Goal: Transaction & Acquisition: Purchase product/service

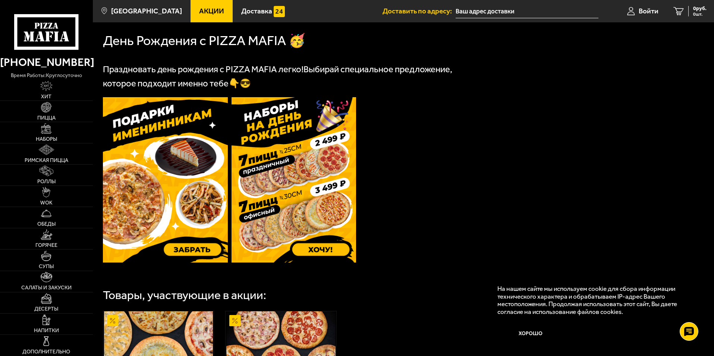
scroll to position [186, 0]
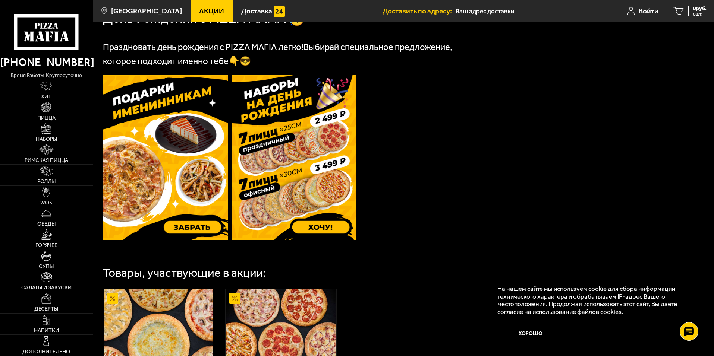
click at [47, 131] on img at bounding box center [46, 128] width 10 height 10
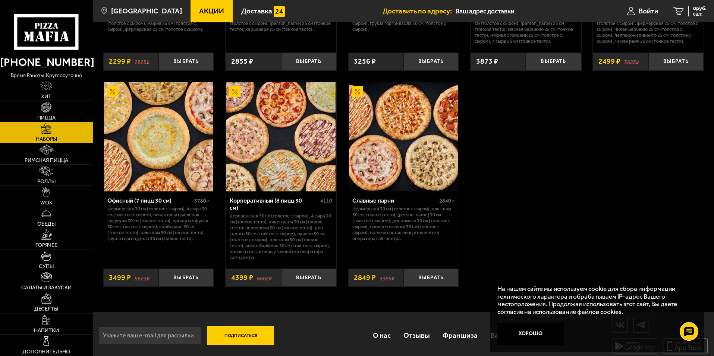
scroll to position [1136, 0]
click at [643, 10] on span "Войти" at bounding box center [648, 10] width 20 height 7
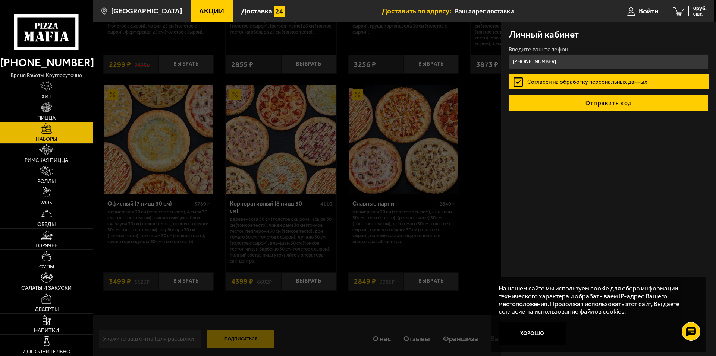
type input "[PHONE_NUMBER]"
click at [609, 102] on button "Отправить код" at bounding box center [608, 103] width 200 height 16
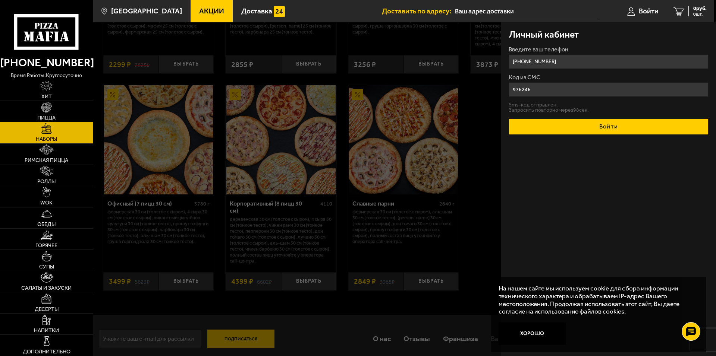
type input "976246"
click at [631, 128] on button "Войти" at bounding box center [608, 127] width 200 height 16
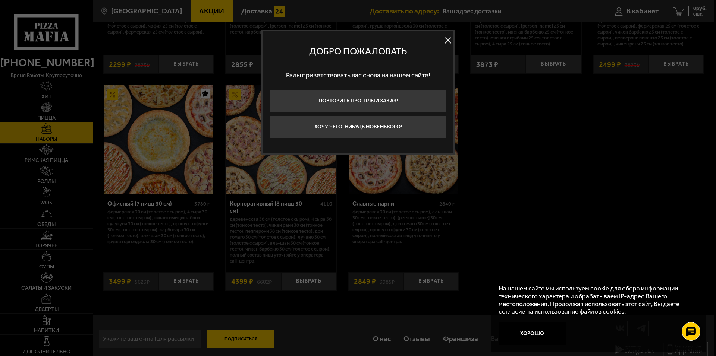
click at [407, 98] on button "Повторить прошлый заказ!" at bounding box center [358, 101] width 176 height 22
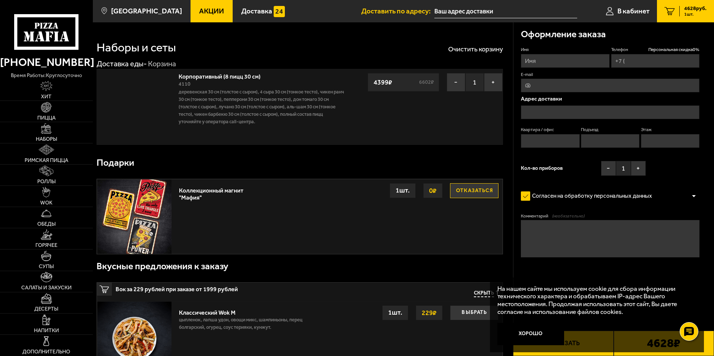
type input "+7 (977) 980-72-39"
type input "Россия, Санкт-Петербург, проспект Маршала Жукова, 29"
type input "0"
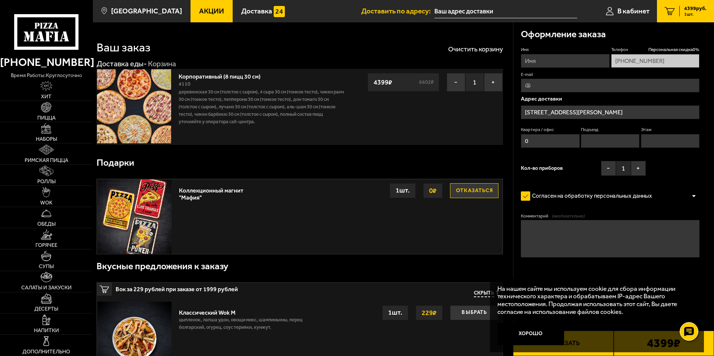
type input "проспект Маршала Жукова, 29"
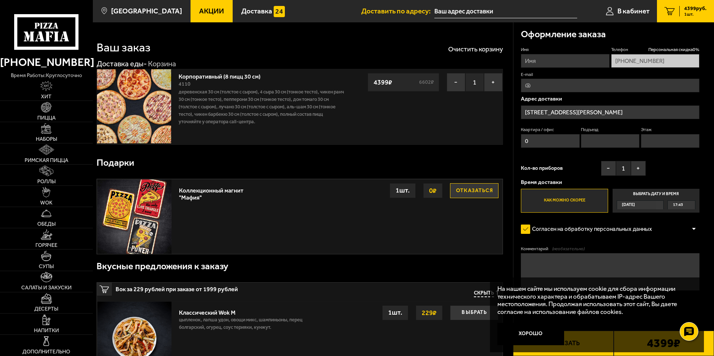
click at [591, 110] on input "проспект Маршала Жукова, 29" at bounding box center [610, 112] width 179 height 14
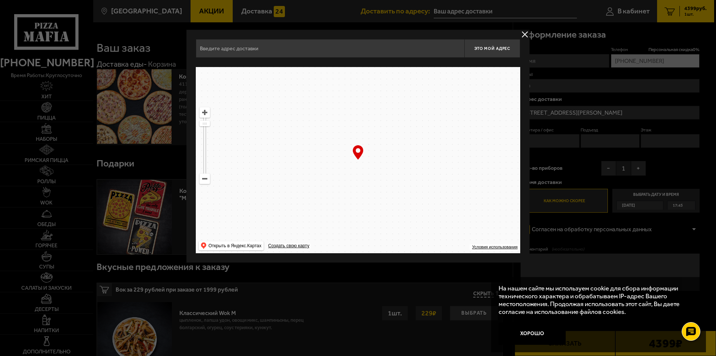
type input "проспект Маршала Жукова, 29"
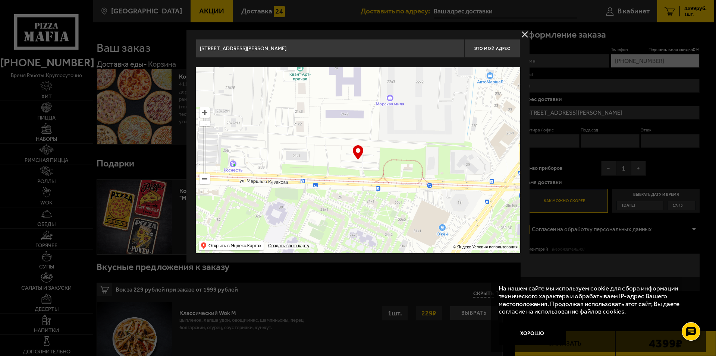
drag, startPoint x: 361, startPoint y: 111, endPoint x: 476, endPoint y: 85, distance: 118.4
click at [477, 84] on ymaps at bounding box center [358, 160] width 324 height 186
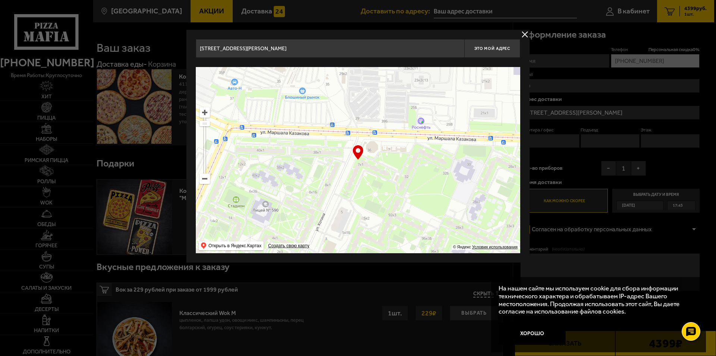
drag, startPoint x: 268, startPoint y: 146, endPoint x: 407, endPoint y: 184, distance: 144.8
click at [407, 184] on ymaps at bounding box center [358, 160] width 324 height 186
type input "улица Котина, 7к1"
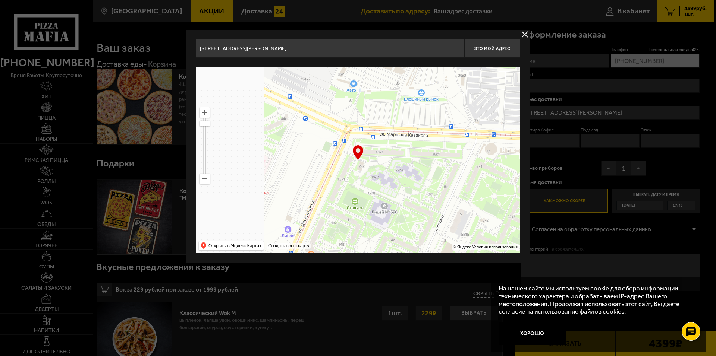
drag, startPoint x: 296, startPoint y: 171, endPoint x: 414, endPoint y: 173, distance: 118.5
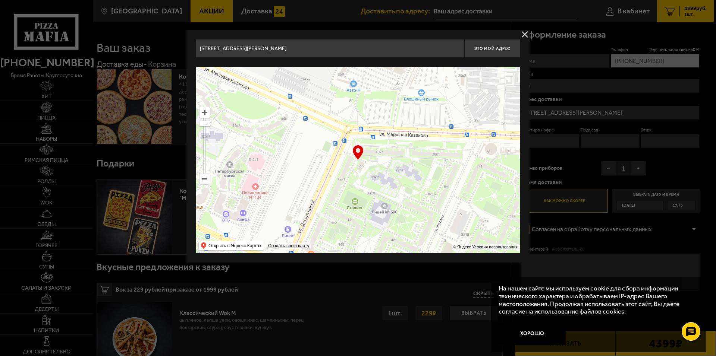
click at [414, 173] on ymaps at bounding box center [358, 160] width 324 height 186
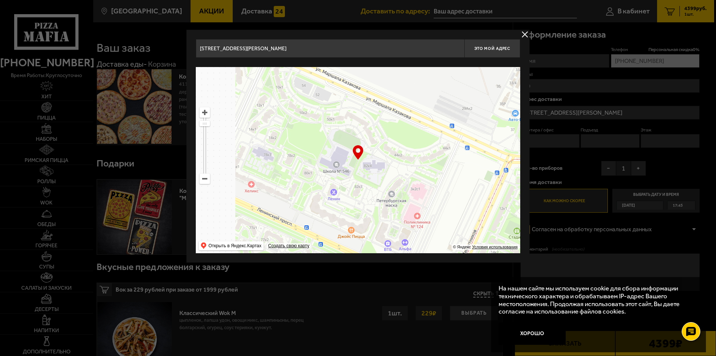
drag, startPoint x: 288, startPoint y: 161, endPoint x: 468, endPoint y: 196, distance: 183.0
click at [480, 199] on ymaps at bounding box center [358, 160] width 324 height 186
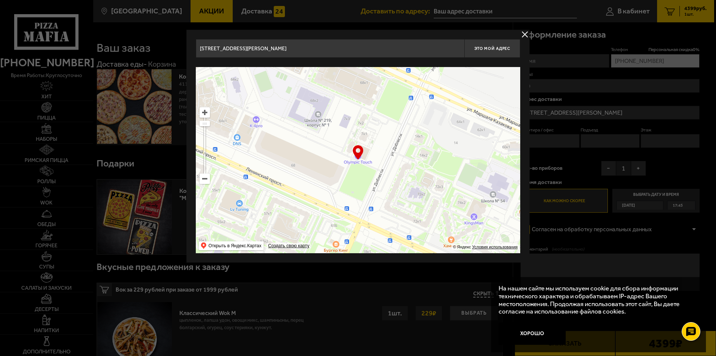
type input "улица Доблести, 9"
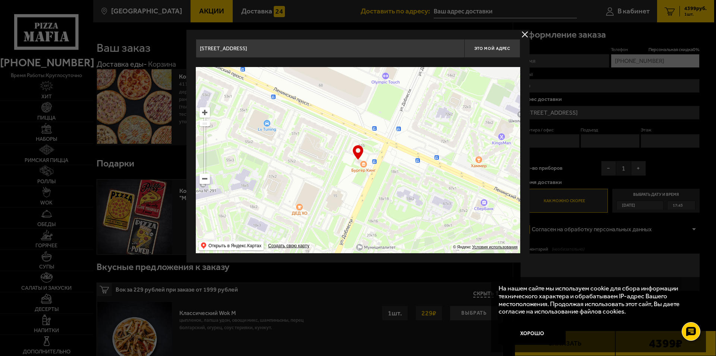
drag, startPoint x: 318, startPoint y: 124, endPoint x: 485, endPoint y: 118, distance: 167.8
click at [485, 118] on ymaps at bounding box center [358, 160] width 324 height 186
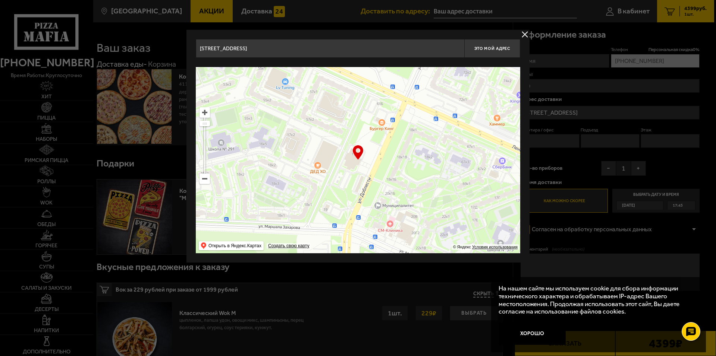
type input "улица Доблести, 15"
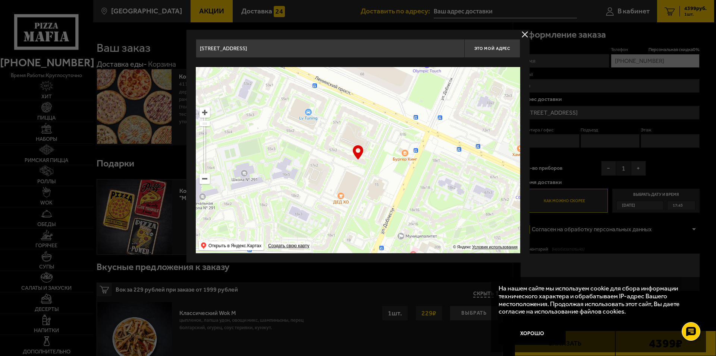
drag, startPoint x: 415, startPoint y: 168, endPoint x: 433, endPoint y: 197, distance: 33.6
click at [433, 197] on ymaps at bounding box center [358, 160] width 324 height 186
type input "[STREET_ADDRESS]"
click at [501, 45] on button "Это мой адрес" at bounding box center [492, 48] width 56 height 19
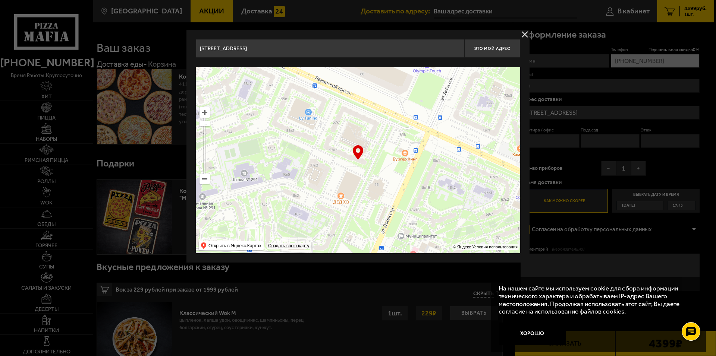
type input "[STREET_ADDRESS]"
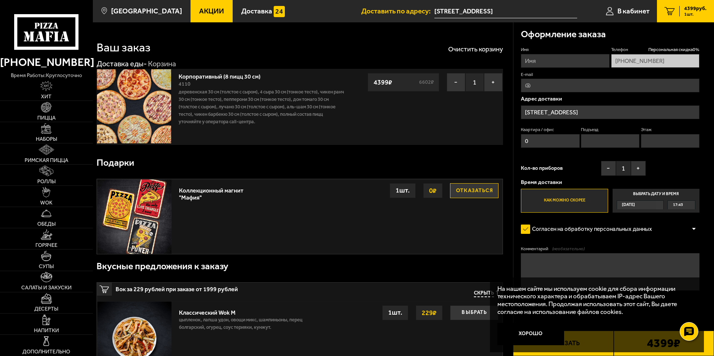
click at [543, 60] on input "Имя" at bounding box center [565, 61] width 88 height 14
type input "Василий"
click at [555, 84] on input "E-mail" at bounding box center [610, 86] width 179 height 14
type input "malice65@yandex.ru"
click at [542, 142] on input "0" at bounding box center [550, 141] width 59 height 14
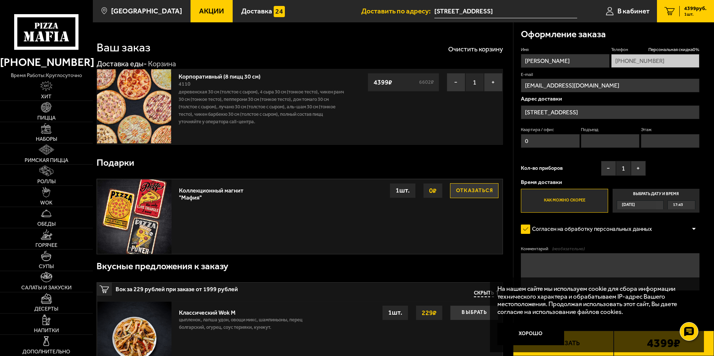
drag, startPoint x: 535, startPoint y: 139, endPoint x: 521, endPoint y: 141, distance: 14.0
click at [521, 141] on input "0" at bounding box center [550, 141] width 59 height 14
type input "441"
click at [609, 140] on input "Подъезд" at bounding box center [610, 141] width 59 height 14
type input "7"
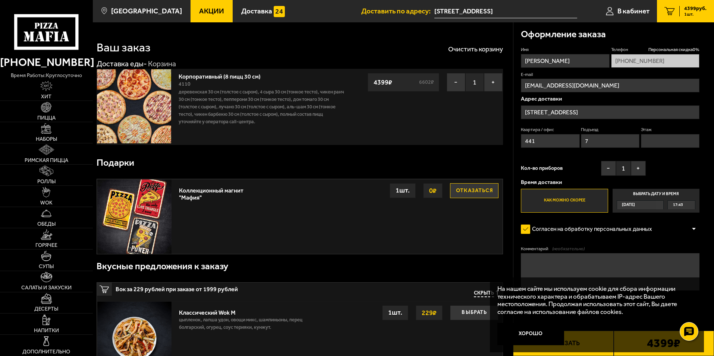
click at [669, 142] on input "Этаж" at bounding box center [670, 141] width 59 height 14
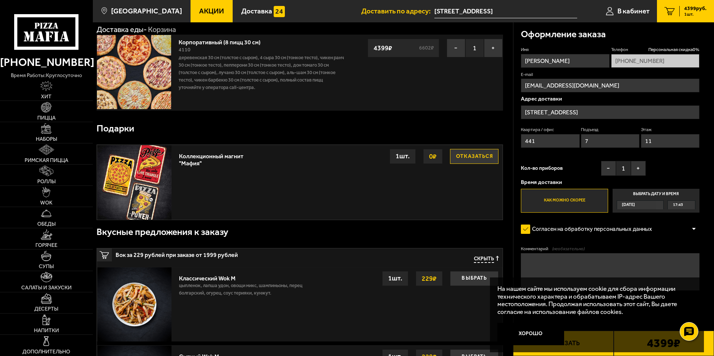
scroll to position [37, 0]
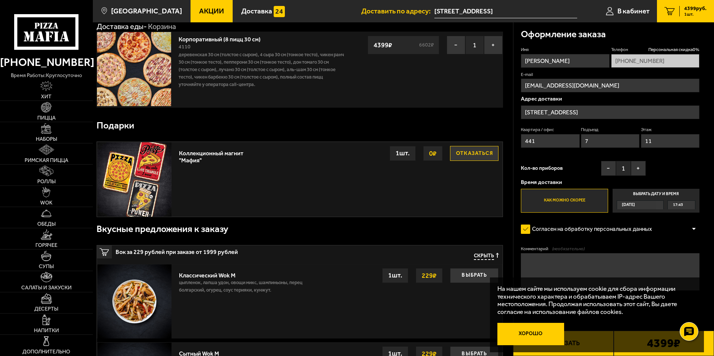
type input "11"
click at [538, 335] on button "Хорошо" at bounding box center [530, 334] width 67 height 22
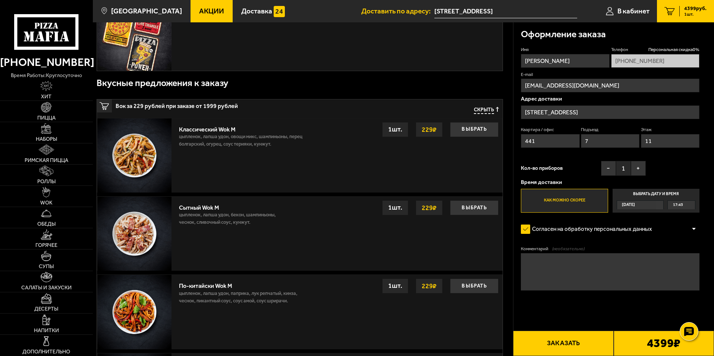
scroll to position [186, 0]
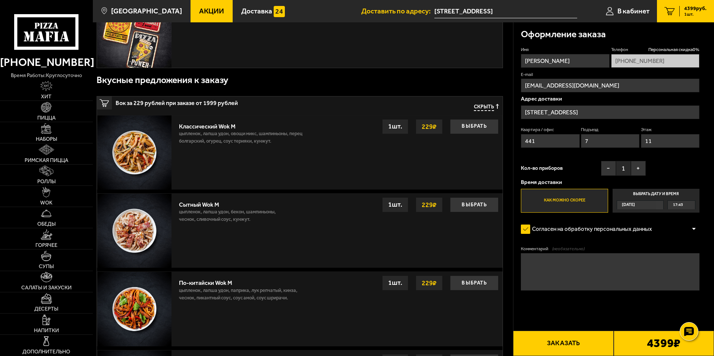
click at [655, 345] on b "4399 ₽" at bounding box center [664, 344] width 34 height 12
click at [696, 228] on div at bounding box center [693, 230] width 11 height 6
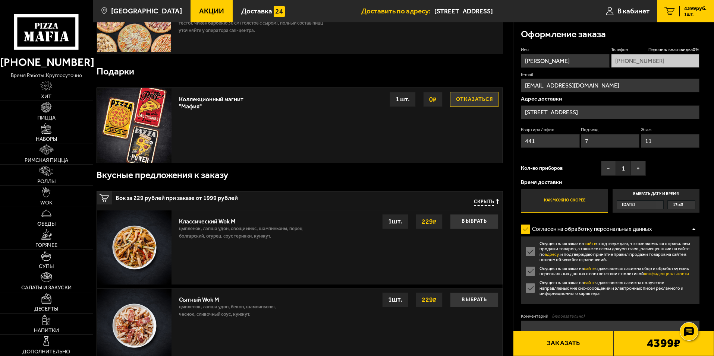
scroll to position [0, 0]
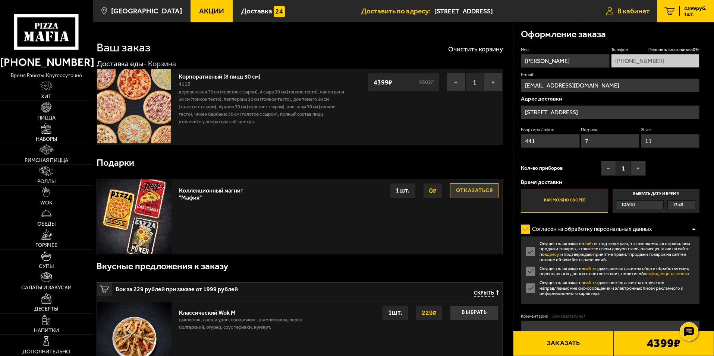
click at [641, 12] on span "В кабинет" at bounding box center [633, 10] width 32 height 7
type input "проспект Маршала Жукова, 29"
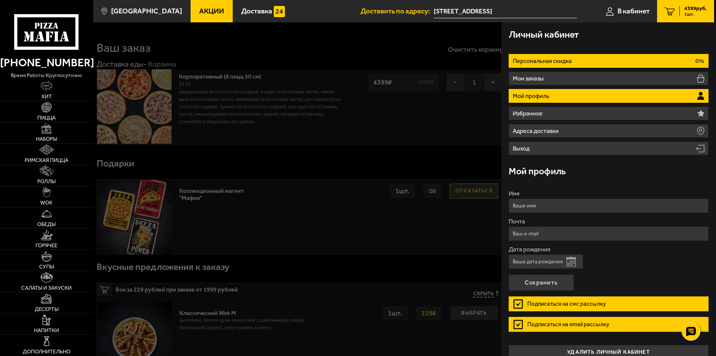
click at [632, 65] on li "Персональная скидка 0%" at bounding box center [608, 61] width 200 height 14
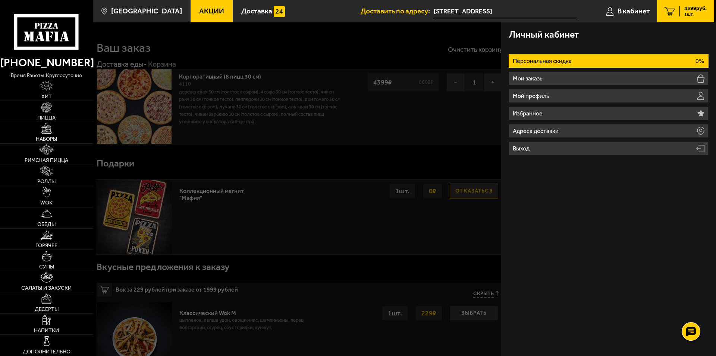
click at [632, 65] on li "Персональная скидка 0%" at bounding box center [608, 61] width 200 height 14
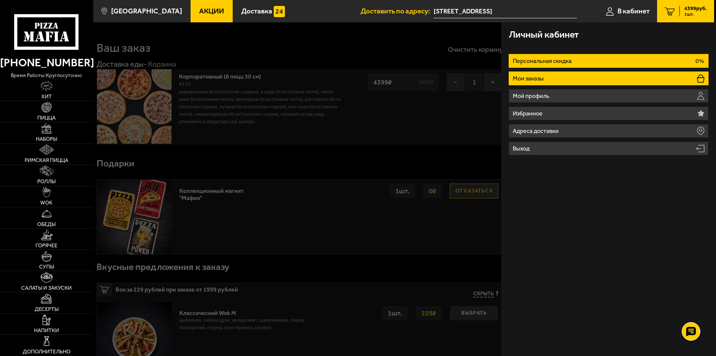
click at [628, 75] on li "Мои заказы" at bounding box center [608, 79] width 200 height 14
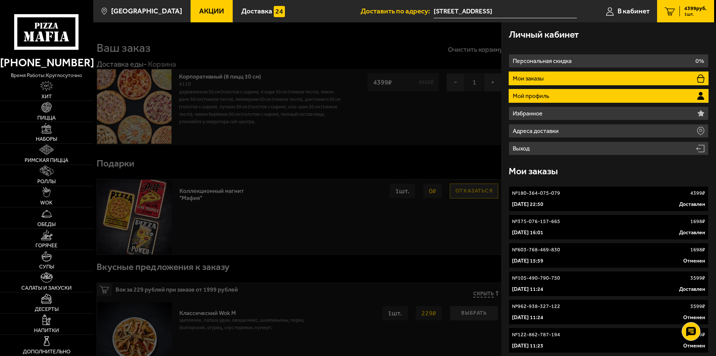
click at [621, 97] on li "Мой профиль" at bounding box center [608, 96] width 200 height 14
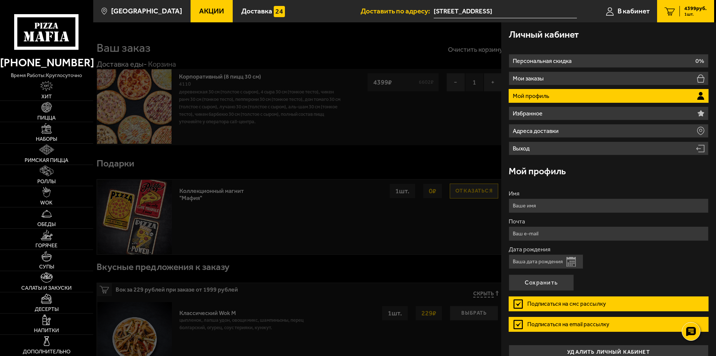
click at [571, 263] on button "Открыть календарь" at bounding box center [570, 262] width 9 height 10
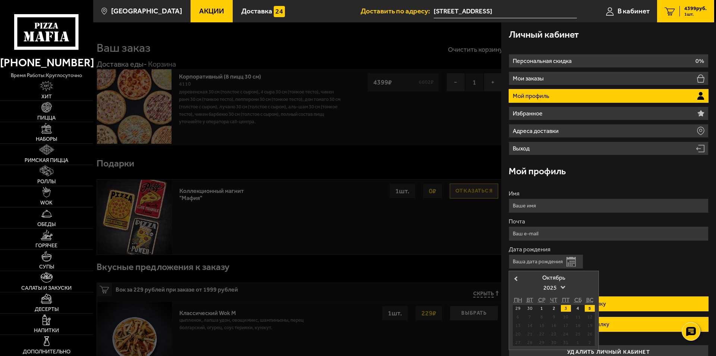
click at [562, 310] on div "3" at bounding box center [566, 308] width 10 height 7
type input "03.10.2025"
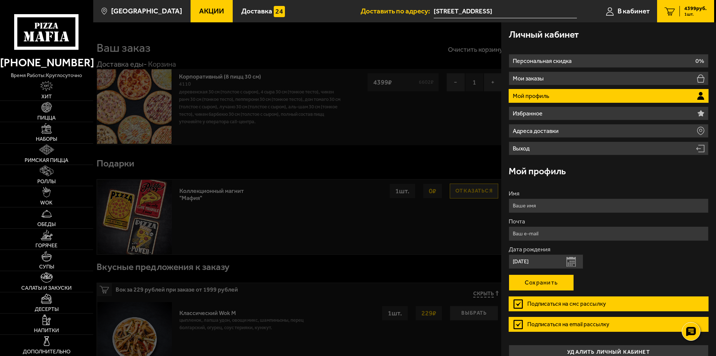
click at [547, 285] on button "Сохранить" at bounding box center [540, 283] width 65 height 16
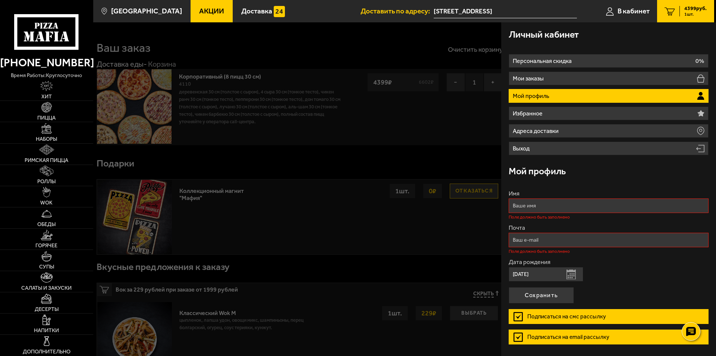
click at [546, 204] on input "Имя" at bounding box center [608, 206] width 200 height 15
type input "D"
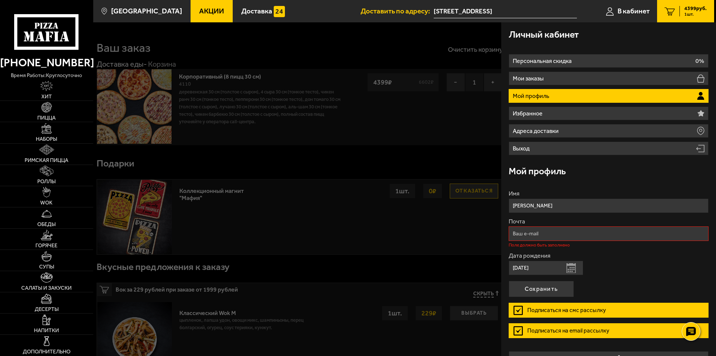
type input "Василий"
click at [536, 232] on input "Почта" at bounding box center [608, 234] width 200 height 15
type input "ь"
type input "malice65@yandex.ru"
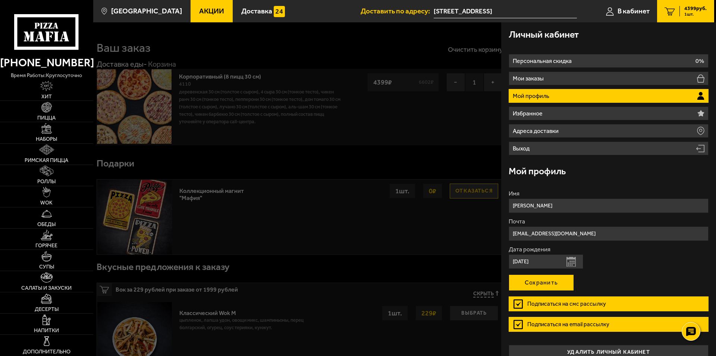
click at [546, 281] on button "Сохранить" at bounding box center [540, 283] width 65 height 16
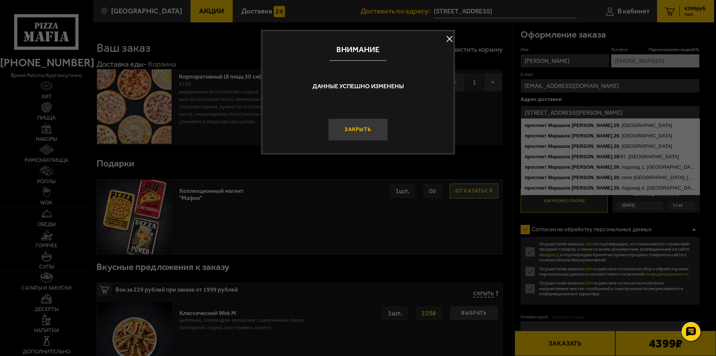
click at [344, 132] on button "Закрыть" at bounding box center [358, 130] width 60 height 22
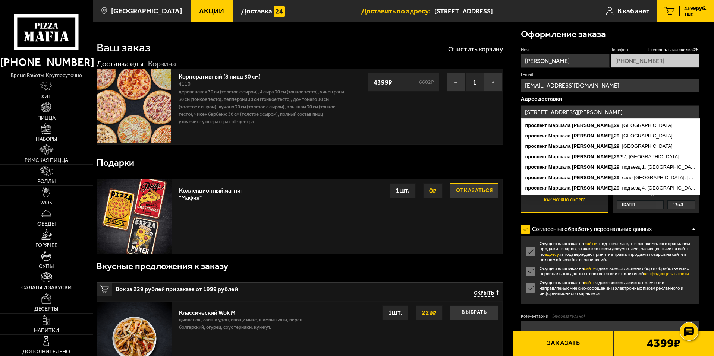
click at [661, 219] on form "Имя Василий Телефон Персональная скидка 0 % +7 (977) 980-72-39 E-mail malice65@…" at bounding box center [610, 224] width 179 height 355
drag, startPoint x: 578, startPoint y: 113, endPoint x: 563, endPoint y: 85, distance: 31.9
click at [564, 85] on div "Имя Василий Телефон Персональная скидка 0 % +7 (977) 980-72-39 E-mail malice65@…" at bounding box center [610, 130] width 179 height 166
click at [534, 112] on input "проспект Маршала Жукова, 29" at bounding box center [610, 112] width 179 height 14
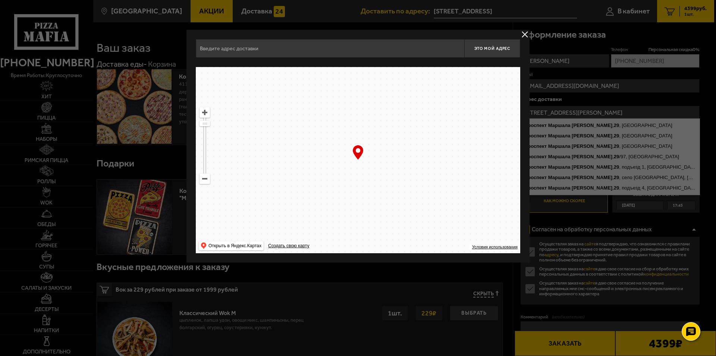
type input "[STREET_ADDRESS]"
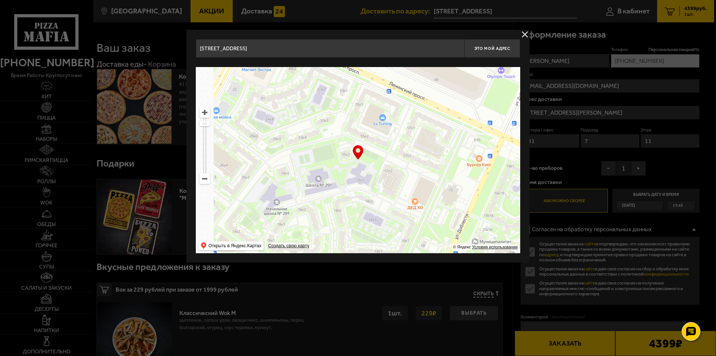
drag, startPoint x: 320, startPoint y: 119, endPoint x: 394, endPoint y: 124, distance: 74.4
click at [394, 124] on ymaps at bounding box center [358, 160] width 324 height 186
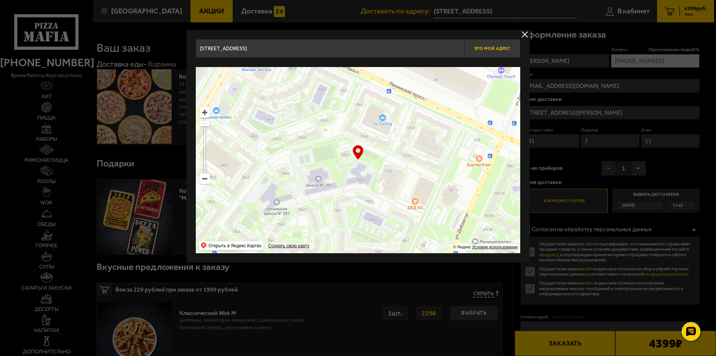
type input "улица Маршала Захарова, 16к5"
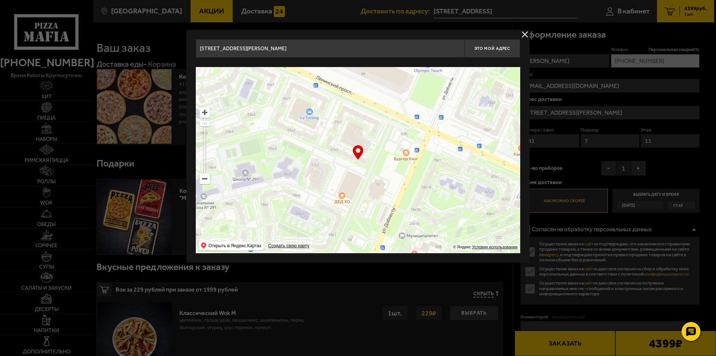
drag, startPoint x: 421, startPoint y: 163, endPoint x: 351, endPoint y: 166, distance: 70.5
click at [351, 166] on ymaps at bounding box center [358, 160] width 324 height 186
type input "[STREET_ADDRESS]"
click at [484, 43] on button "Это мой адрес" at bounding box center [492, 48] width 56 height 19
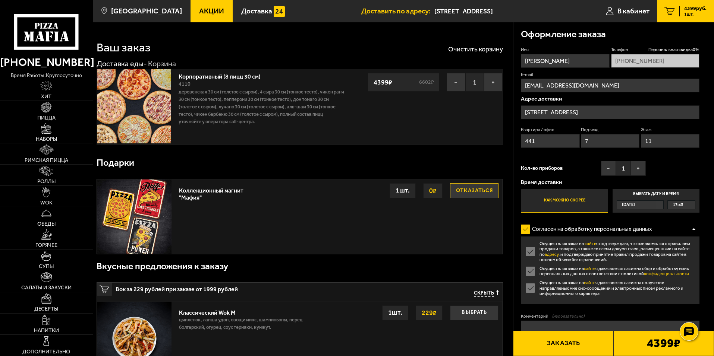
click at [701, 13] on span "1 шт." at bounding box center [695, 14] width 22 height 4
click at [666, 342] on b "4399 ₽" at bounding box center [664, 344] width 34 height 12
click at [452, 85] on button "−" at bounding box center [455, 82] width 19 height 19
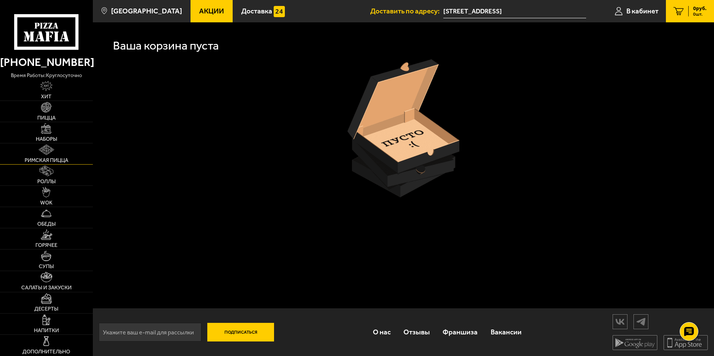
click at [45, 155] on img at bounding box center [46, 150] width 15 height 10
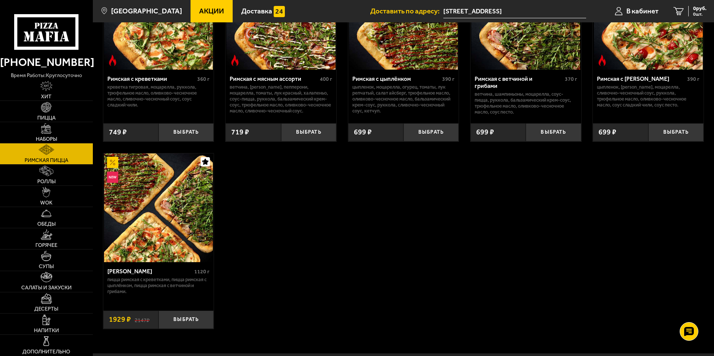
scroll to position [112, 0]
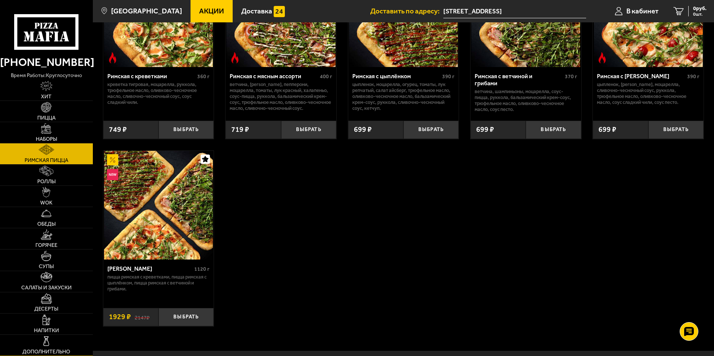
click at [45, 347] on link "Дополнительно" at bounding box center [46, 345] width 93 height 21
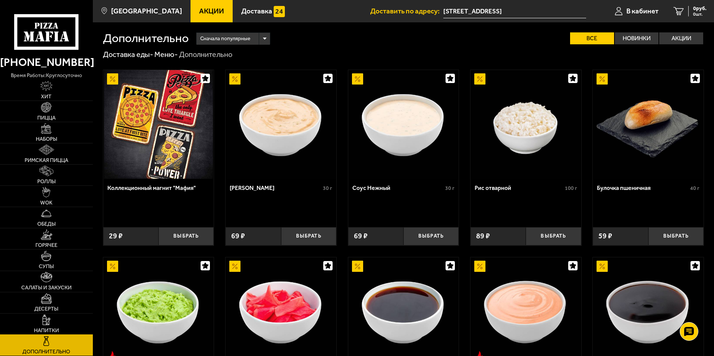
click at [51, 329] on span "Напитки" at bounding box center [46, 330] width 25 height 5
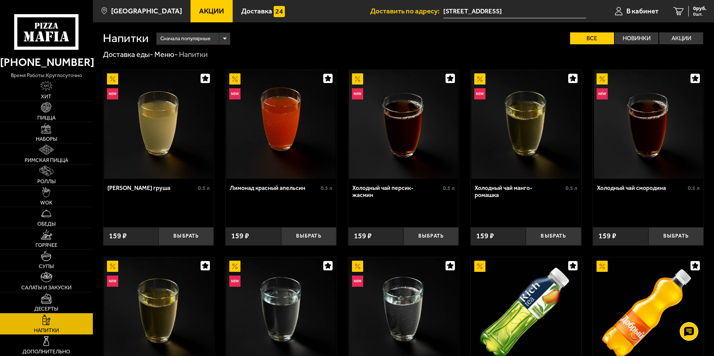
click at [59, 304] on link "Десерты" at bounding box center [46, 303] width 93 height 21
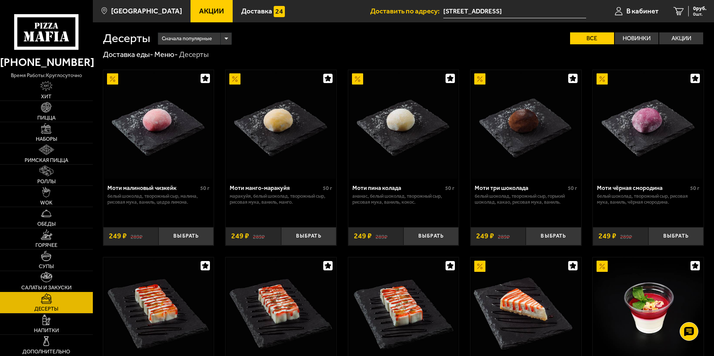
click at [60, 281] on link "Салаты и закуски" at bounding box center [46, 281] width 93 height 21
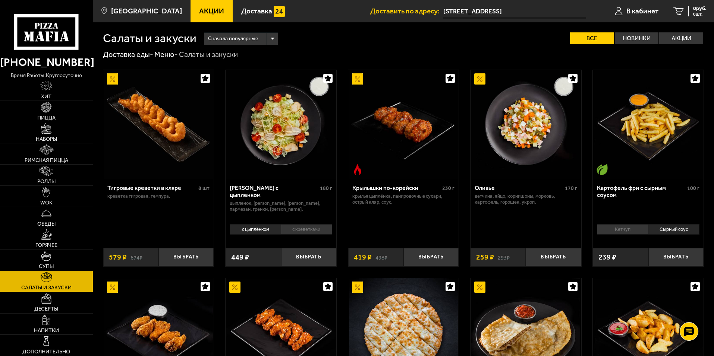
click at [59, 265] on link "Супы" at bounding box center [46, 260] width 93 height 21
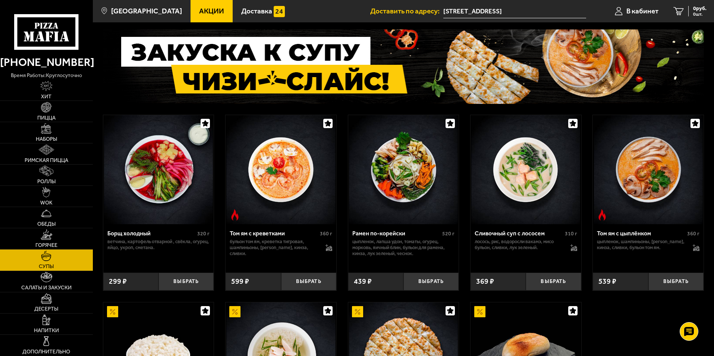
scroll to position [37, 0]
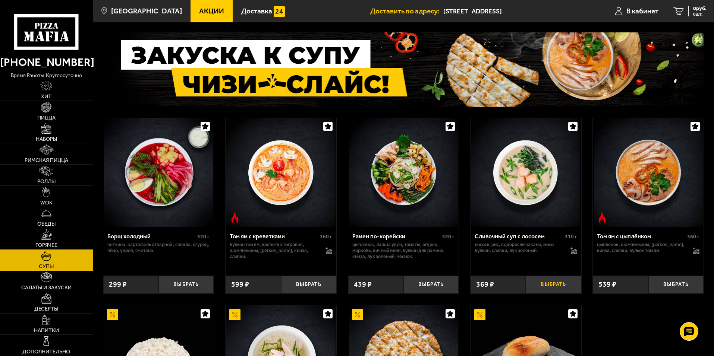
click at [546, 287] on button "Выбрать" at bounding box center [552, 285] width 55 height 18
click at [571, 287] on button "+" at bounding box center [571, 285] width 18 height 18
click at [38, 243] on span "Горячее" at bounding box center [46, 245] width 22 height 5
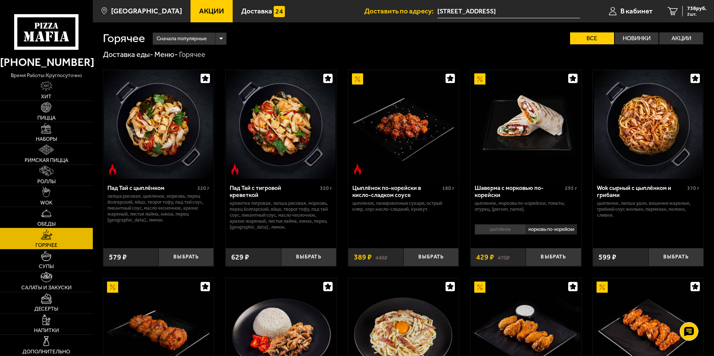
click at [47, 220] on link "Обеды" at bounding box center [46, 217] width 93 height 21
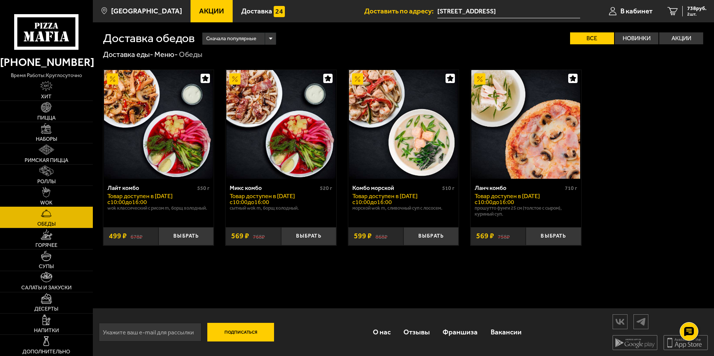
click at [47, 201] on span "WOK" at bounding box center [46, 203] width 12 height 5
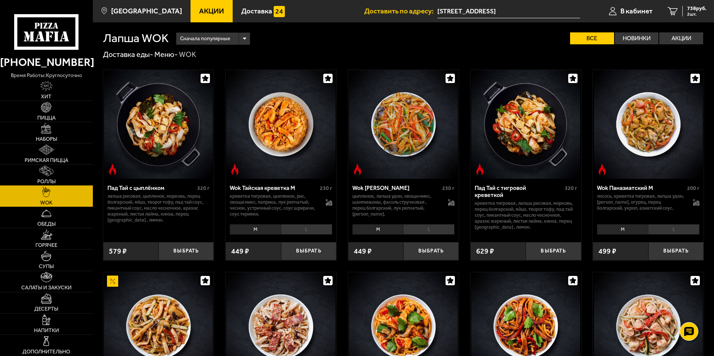
click at [46, 177] on link "Роллы" at bounding box center [46, 175] width 93 height 21
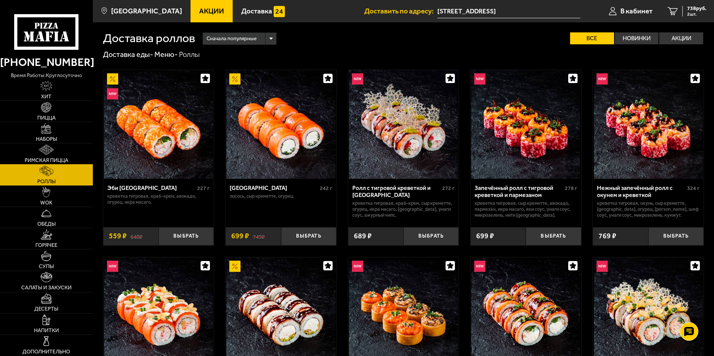
click at [50, 154] on img at bounding box center [46, 150] width 15 height 10
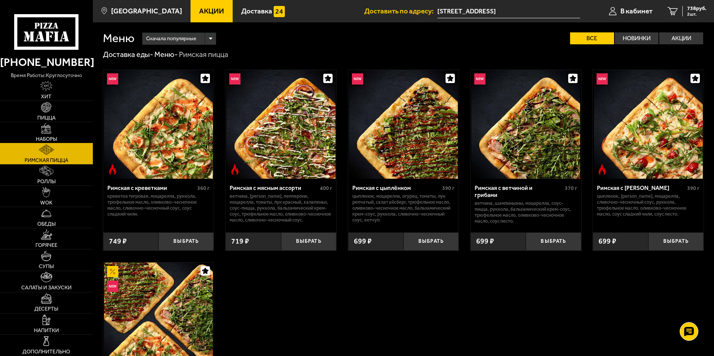
click at [46, 137] on span "Наборы" at bounding box center [46, 139] width 21 height 5
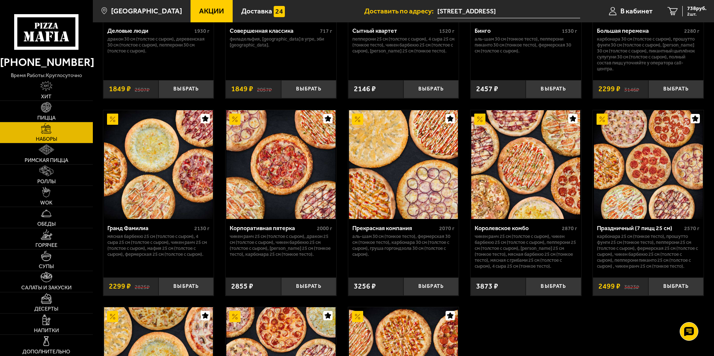
scroll to position [913, 0]
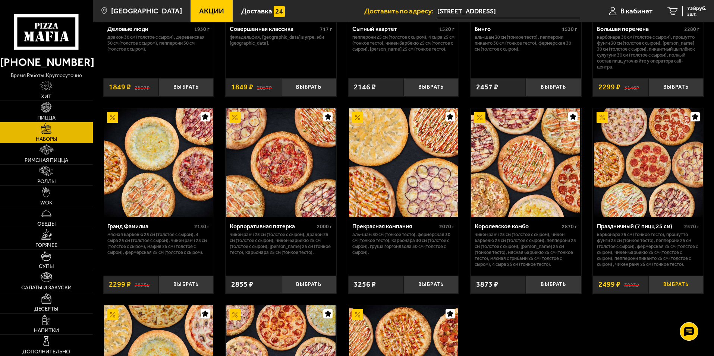
click at [670, 286] on button "Выбрать" at bounding box center [675, 285] width 55 height 18
click at [692, 330] on use at bounding box center [688, 331] width 11 height 10
click at [697, 9] on span "3237 руб." at bounding box center [695, 8] width 22 height 5
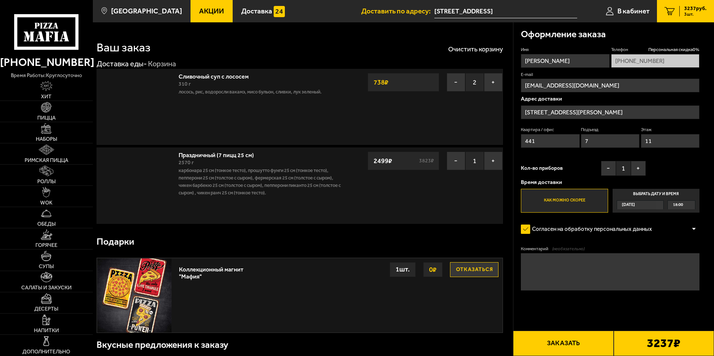
type input "[STREET_ADDRESS]"
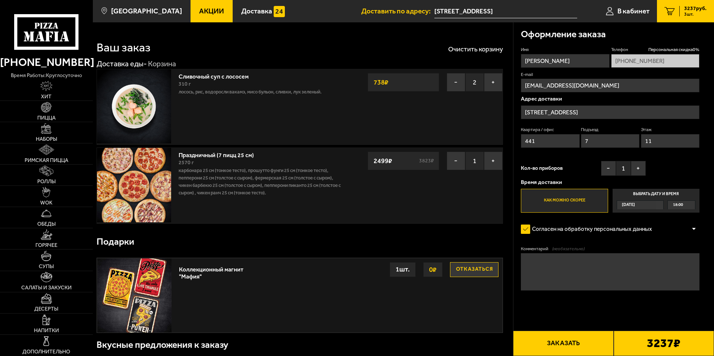
click at [579, 348] on button "Заказать" at bounding box center [563, 343] width 100 height 25
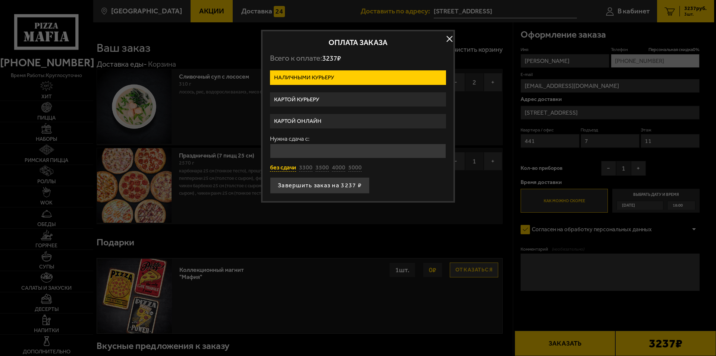
click at [283, 169] on button "без сдачи" at bounding box center [283, 168] width 26 height 8
type input "0"
click at [309, 187] on button "Завершить заказ на 3237 ₽" at bounding box center [320, 185] width 100 height 16
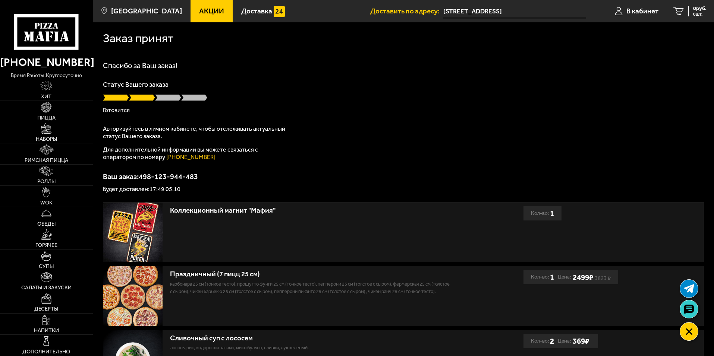
click at [479, 11] on input "[STREET_ADDRESS]" at bounding box center [514, 11] width 143 height 14
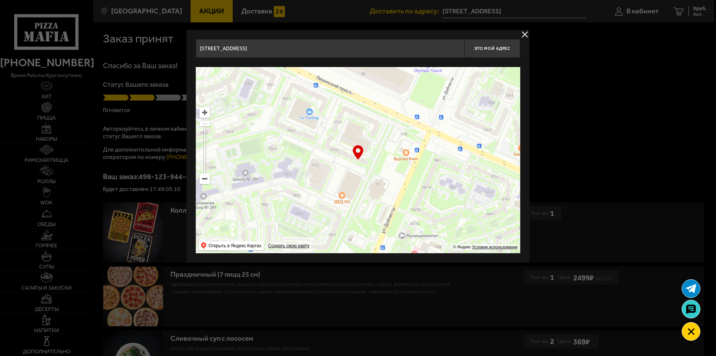
click at [526, 32] on button "delivery type" at bounding box center [524, 34] width 9 height 9
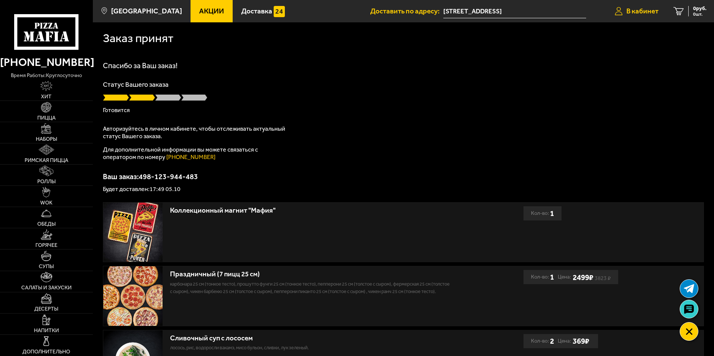
click at [643, 9] on span "В кабинет" at bounding box center [642, 10] width 32 height 7
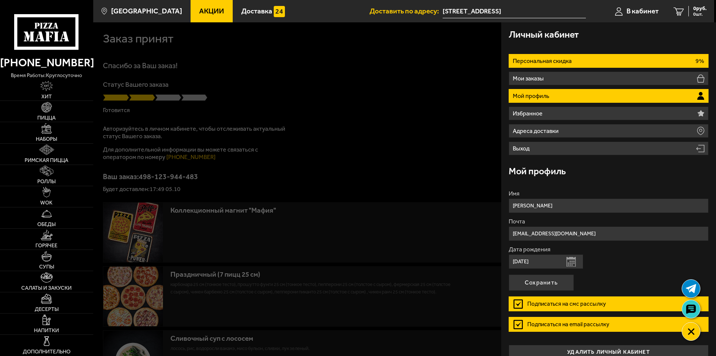
click at [554, 63] on p "Персональная скидка" at bounding box center [542, 61] width 61 height 6
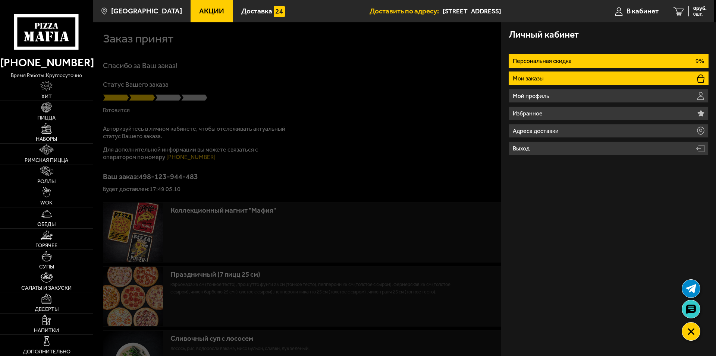
click at [552, 78] on li "Мои заказы" at bounding box center [608, 79] width 200 height 14
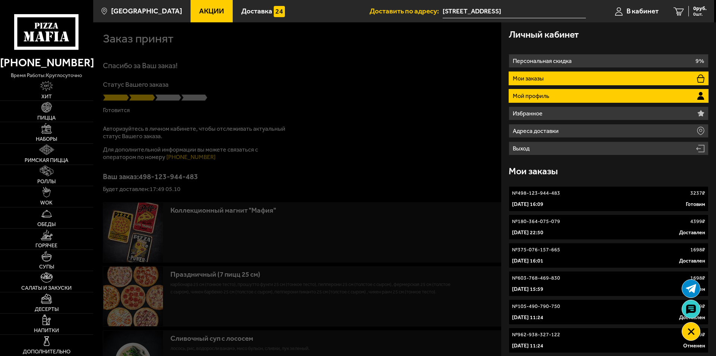
click at [550, 91] on li "Мой профиль" at bounding box center [608, 96] width 200 height 14
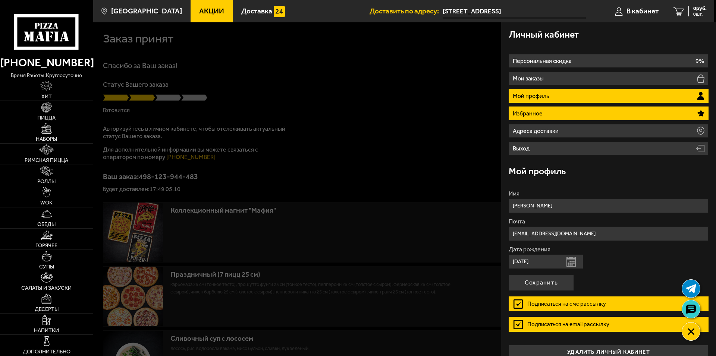
click at [549, 110] on li "Избранное" at bounding box center [608, 114] width 200 height 14
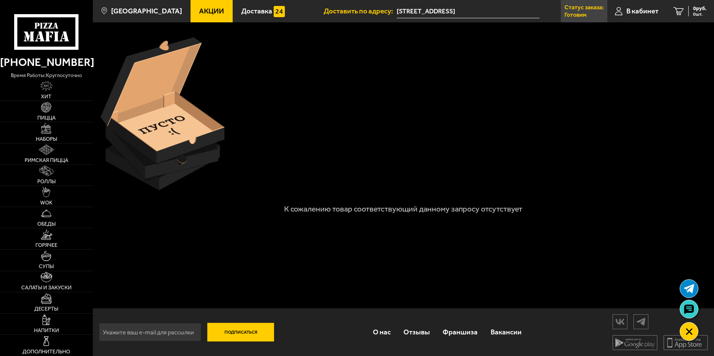
click at [589, 12] on link "Статус заказа: Готовим" at bounding box center [584, 11] width 47 height 22
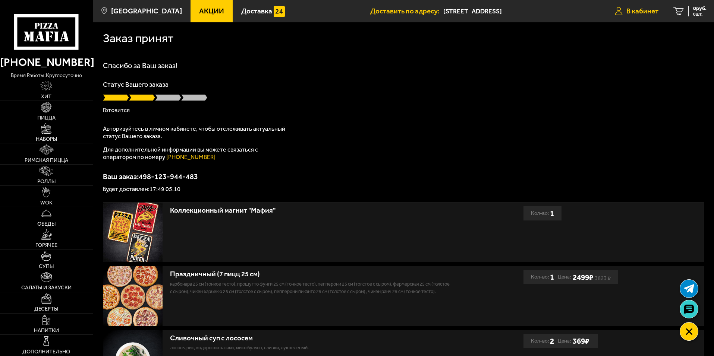
click at [641, 15] on span "В кабинет" at bounding box center [642, 10] width 32 height 7
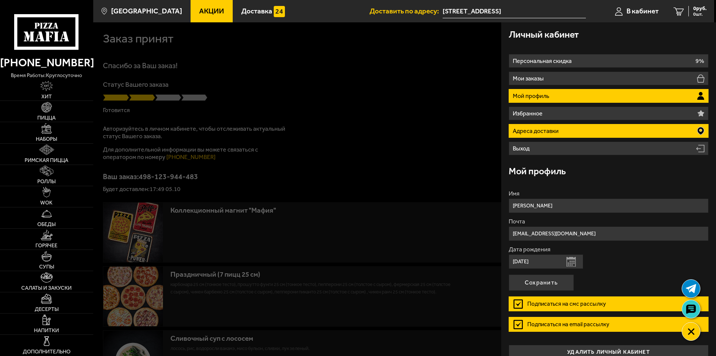
click at [540, 131] on p "Адреса доставки" at bounding box center [536, 131] width 48 height 6
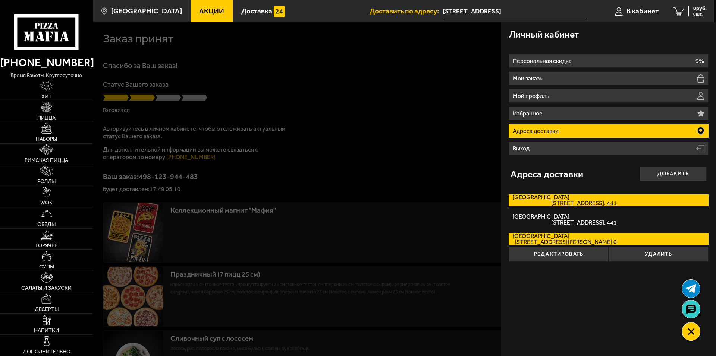
click at [572, 202] on span "Ленинский проспект, дом 57к2 кв. 441" at bounding box center [564, 204] width 104 height 6
click at [0, 0] on input "Ленинский проспект Ленинский проспект, дом 57к2 кв. 441" at bounding box center [0, 0] width 0 height 0
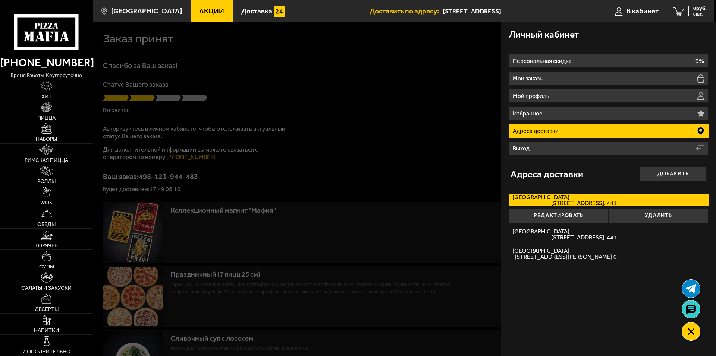
click at [401, 78] on div at bounding box center [451, 200] width 716 height 356
